Goal: Task Accomplishment & Management: Use online tool/utility

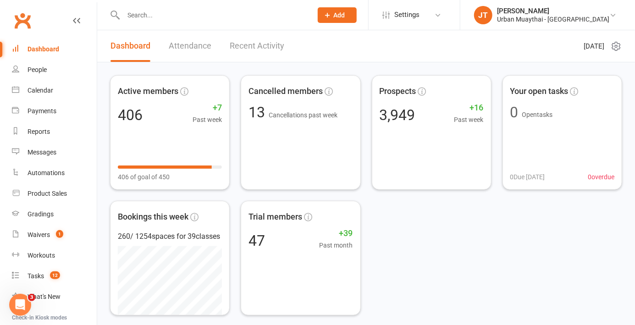
scroll to position [95, 0]
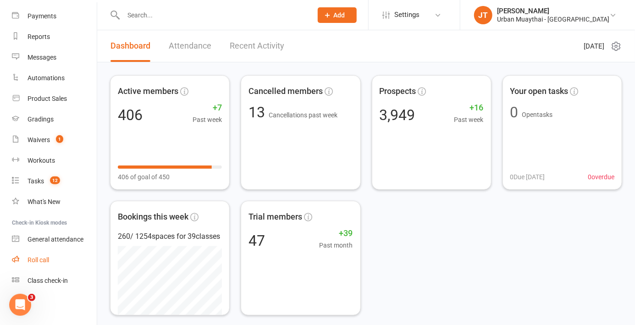
click at [51, 258] on link "Roll call" at bounding box center [54, 260] width 85 height 21
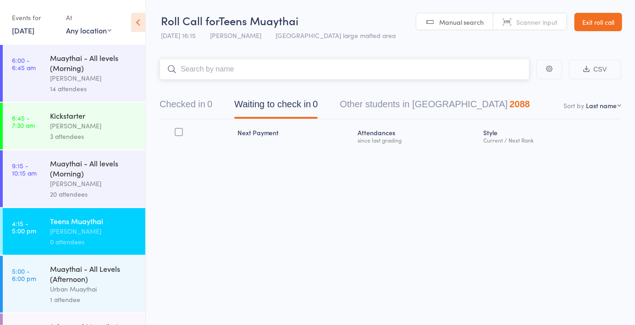
click at [198, 105] on button "Checked in 0" at bounding box center [186, 106] width 53 height 24
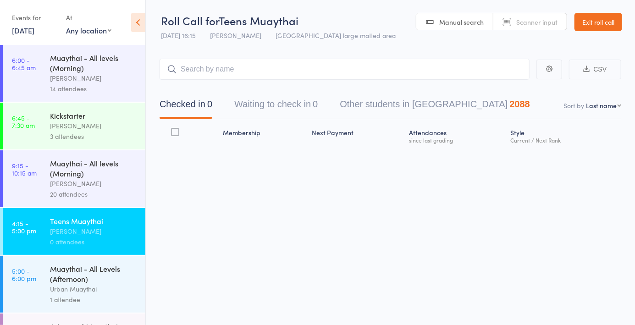
click at [466, 14] on link "Manual search" at bounding box center [455, 21] width 77 height 17
